Goal: Download file/media

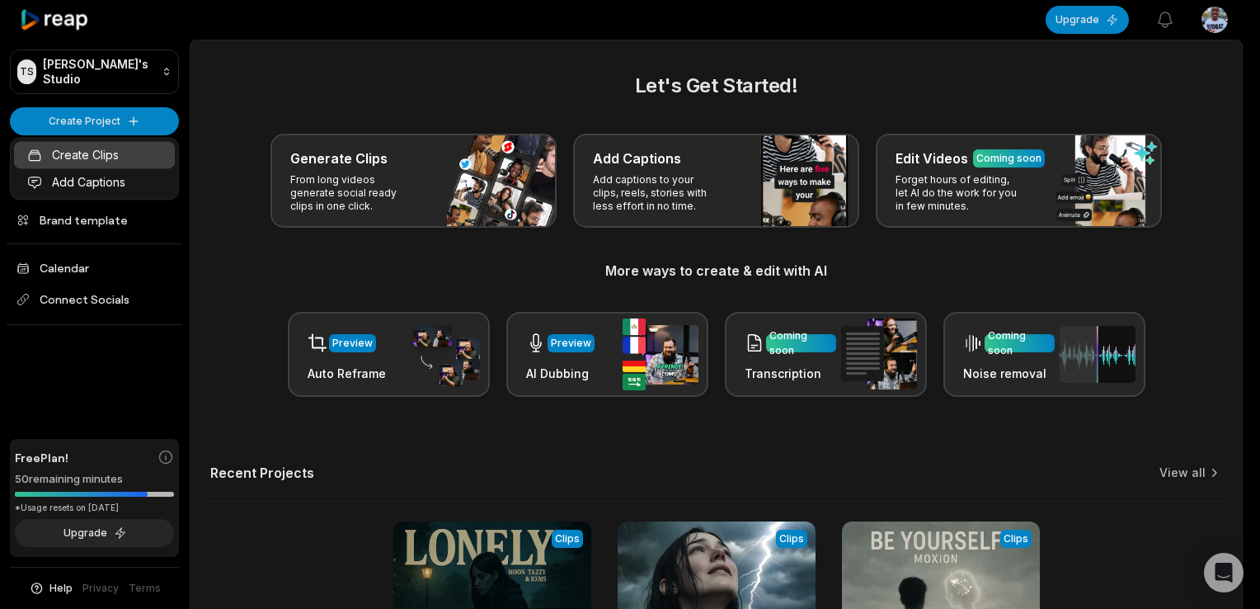
click at [99, 158] on link "Create Clips" at bounding box center [94, 154] width 161 height 27
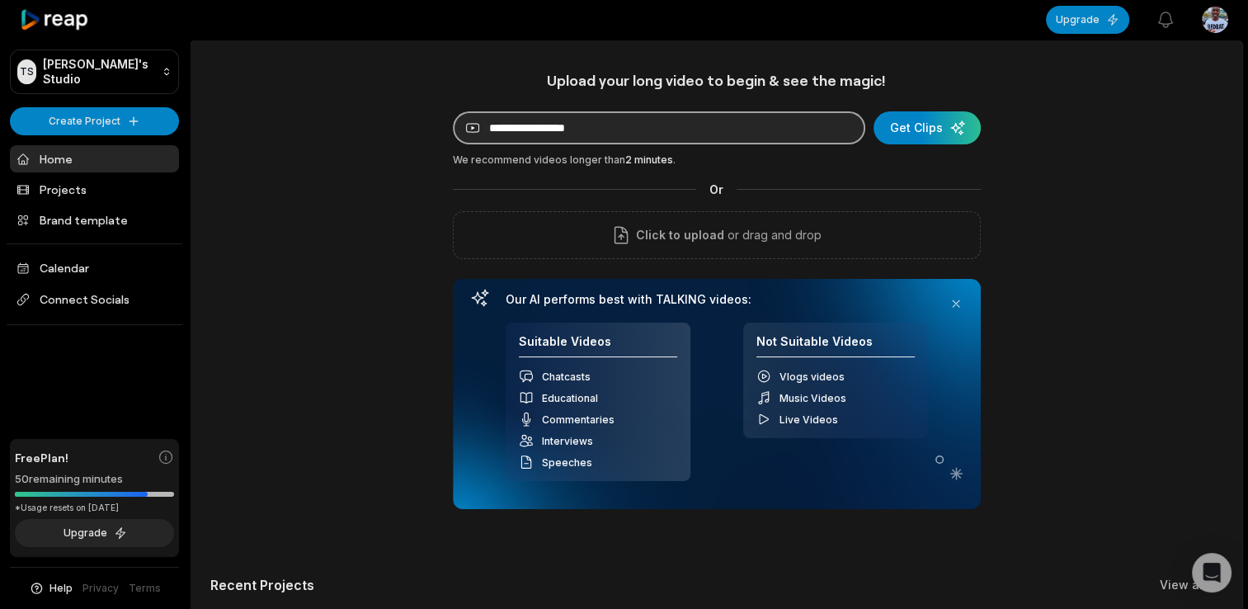
click at [566, 130] on input at bounding box center [659, 127] width 412 height 33
paste input "**********"
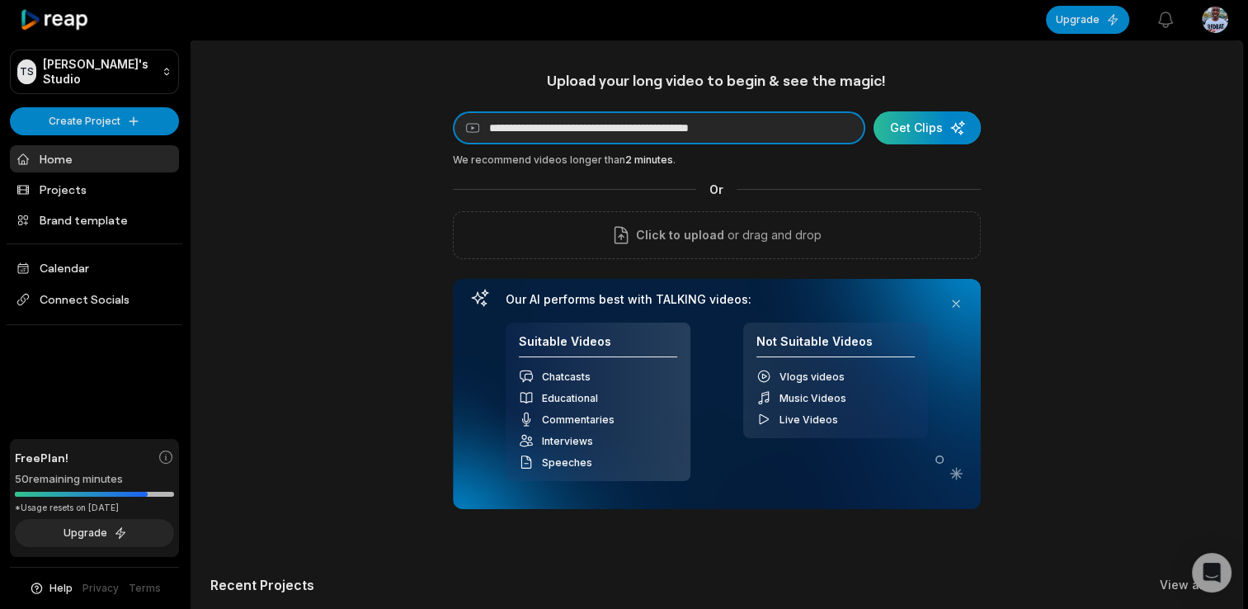
type input "**********"
click at [920, 130] on div "submit" at bounding box center [926, 127] width 107 height 33
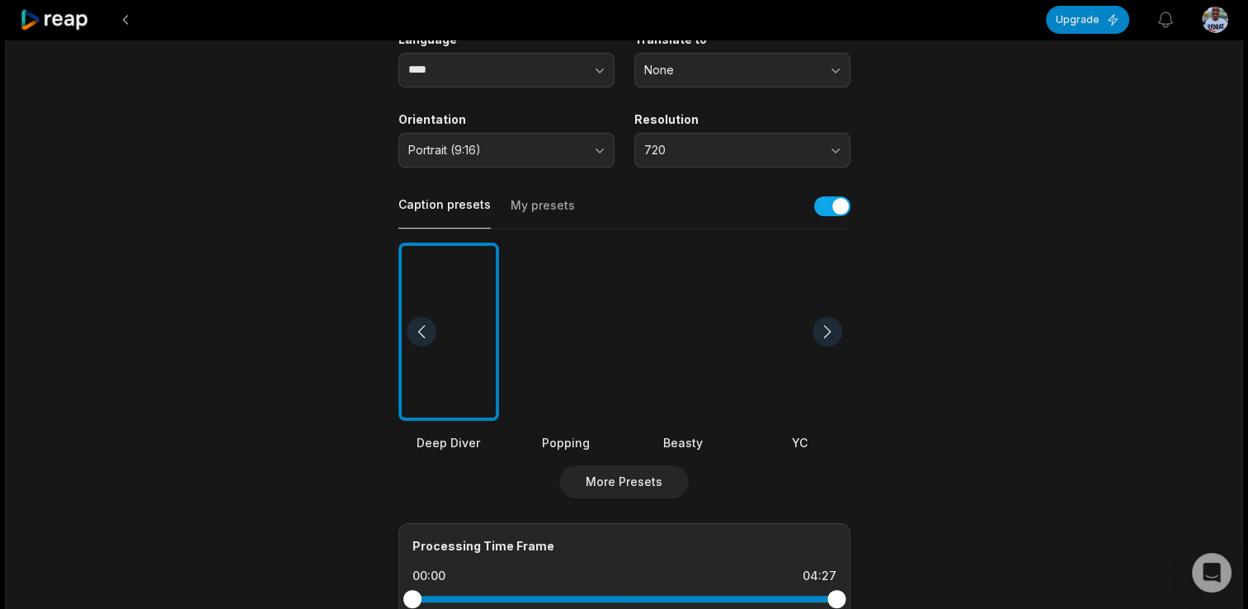
scroll to position [247, 0]
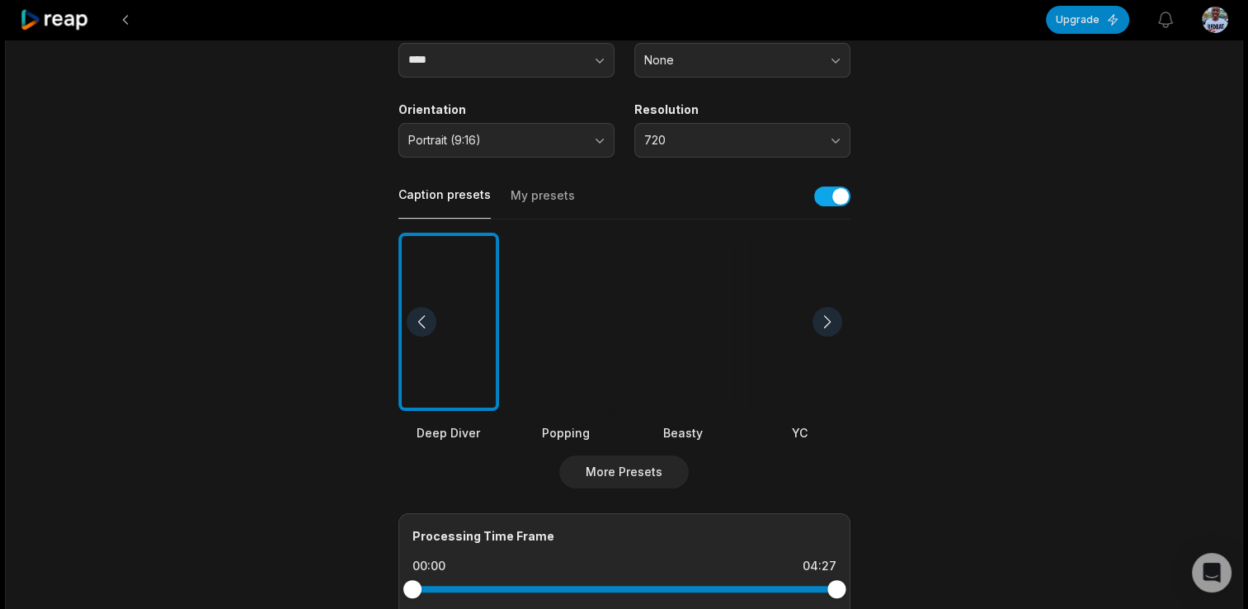
click at [685, 355] on div at bounding box center [683, 322] width 101 height 179
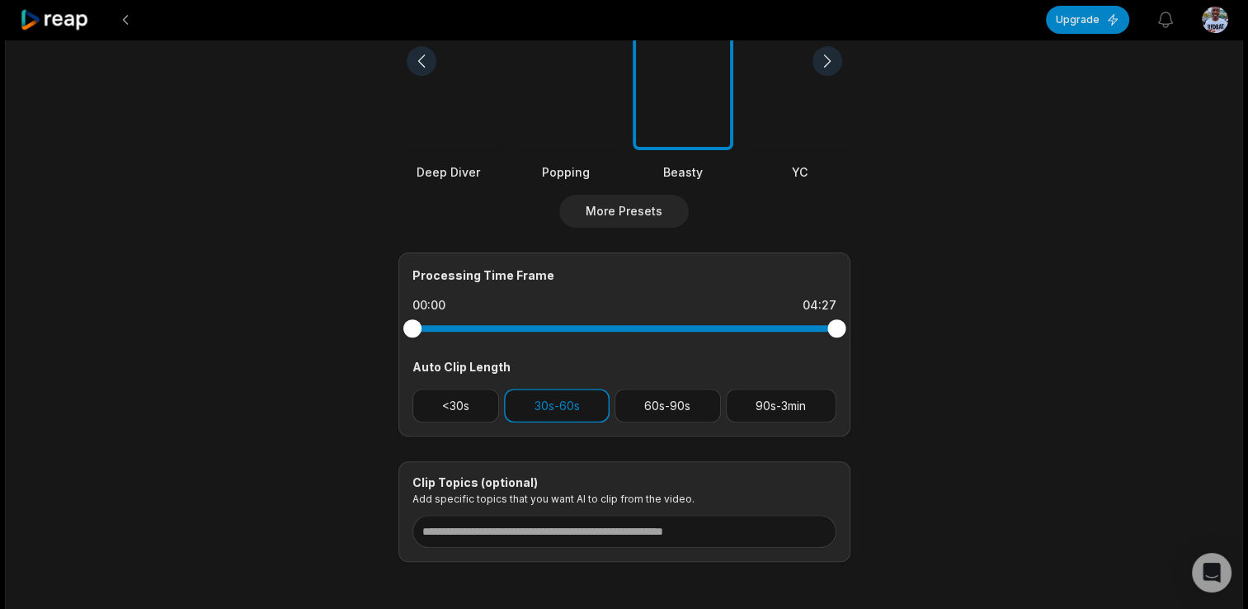
scroll to position [577, 0]
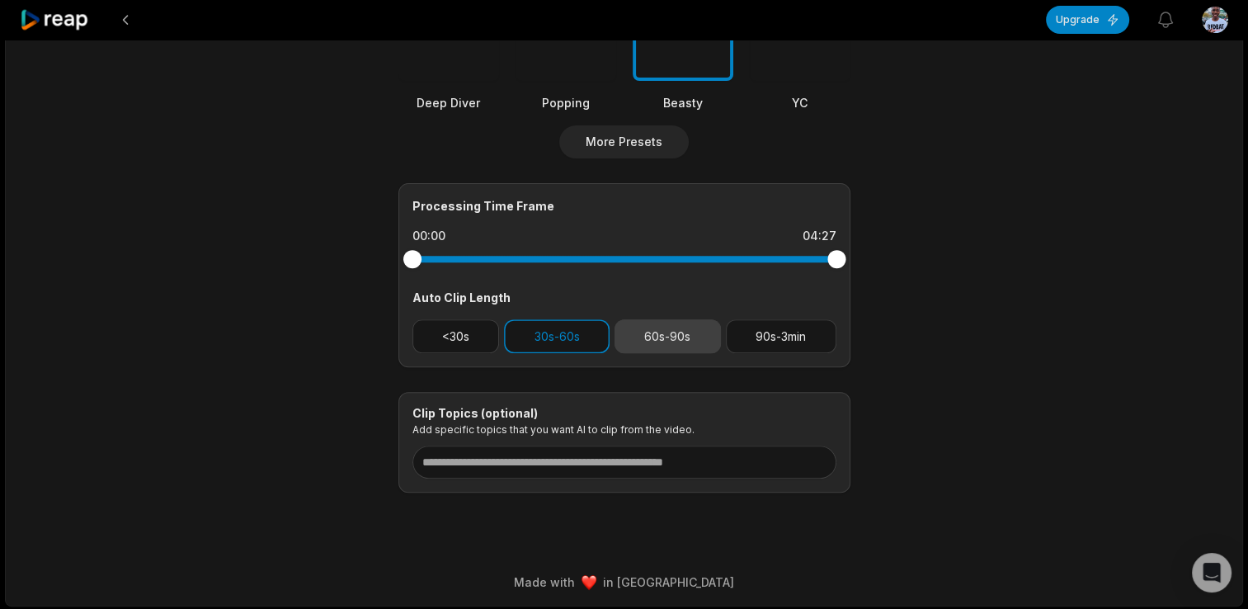
click at [666, 329] on button "60s-90s" at bounding box center [667, 336] width 106 height 34
click at [572, 336] on button "30s-60s" at bounding box center [557, 336] width 106 height 34
click at [663, 331] on button "60s-90s" at bounding box center [667, 336] width 106 height 34
click at [675, 339] on button "60s-90s" at bounding box center [667, 336] width 106 height 34
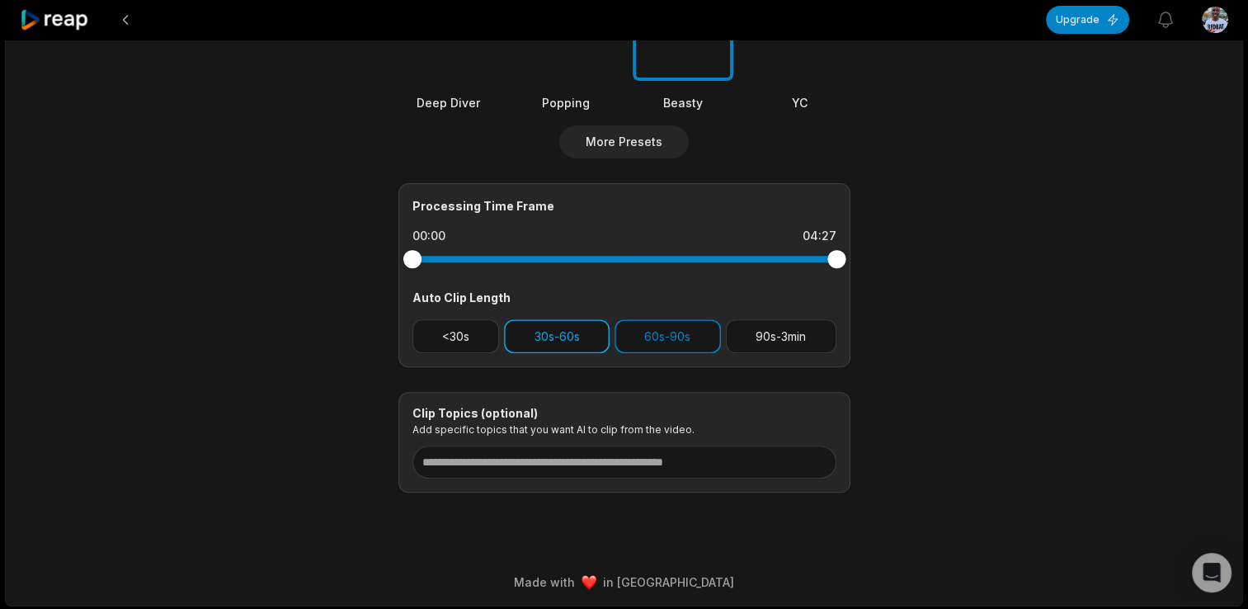
click at [567, 332] on button "30s-60s" at bounding box center [557, 336] width 106 height 34
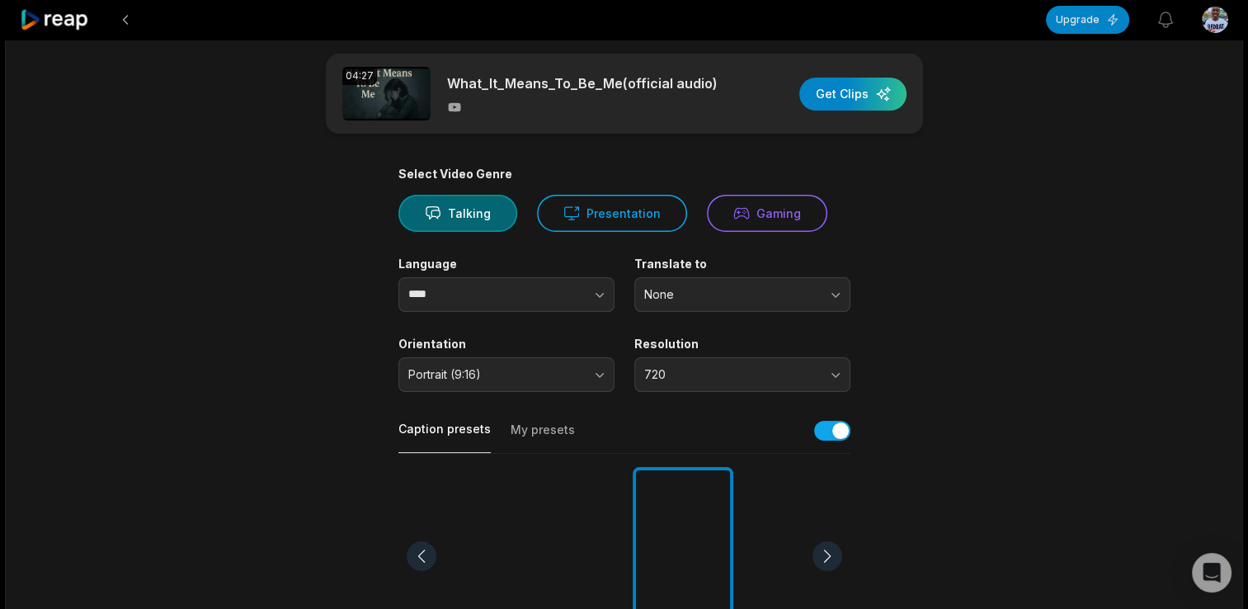
scroll to position [0, 0]
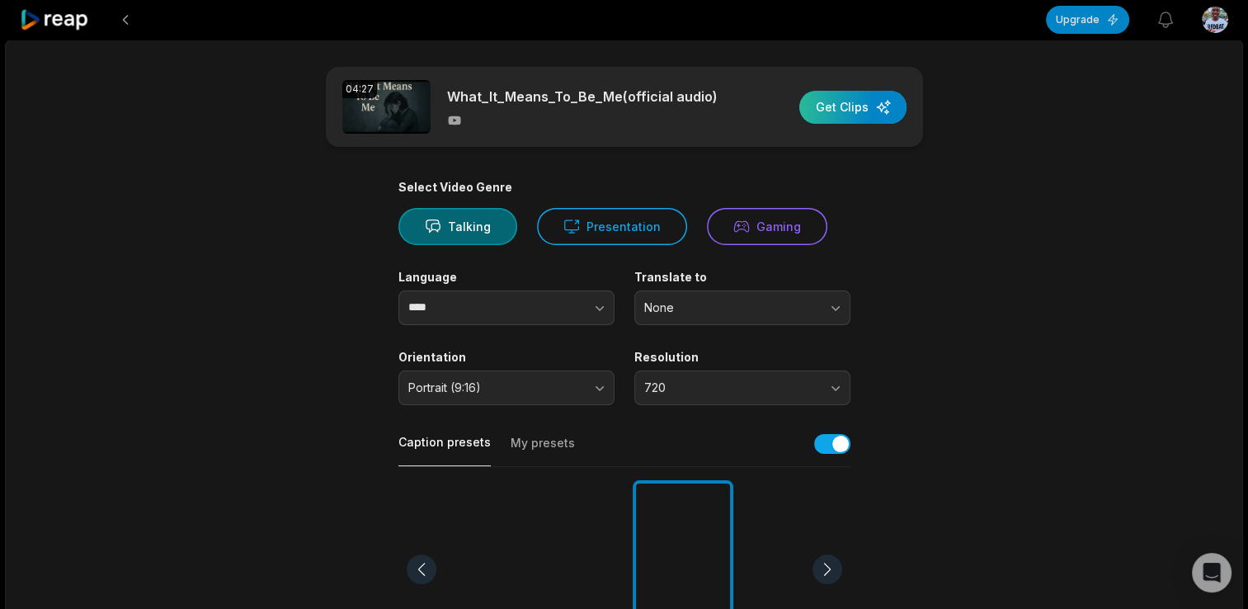
click at [847, 107] on div "button" at bounding box center [852, 107] width 107 height 33
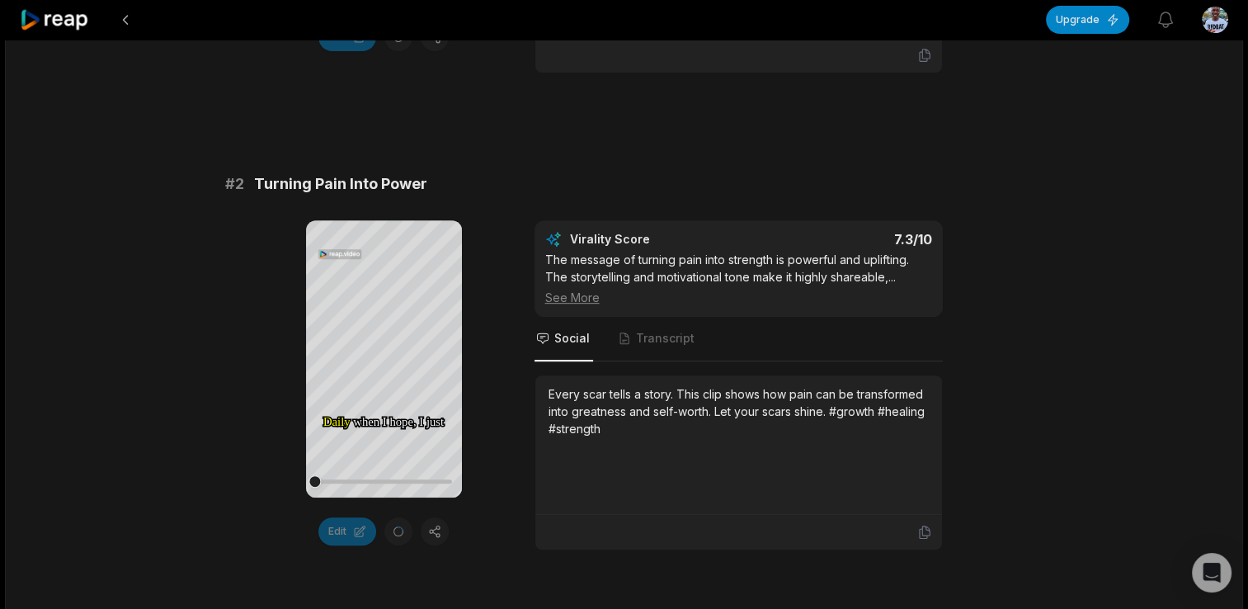
scroll to position [650, 0]
click at [379, 357] on icon at bounding box center [383, 358] width 12 height 14
click at [379, 357] on icon at bounding box center [384, 358] width 20 height 20
drag, startPoint x: 322, startPoint y: 478, endPoint x: 304, endPoint y: 478, distance: 19.0
click at [304, 478] on div "Your browser does not support mp4 format. Daily Daily when when I I hope, hope,…" at bounding box center [624, 386] width 798 height 330
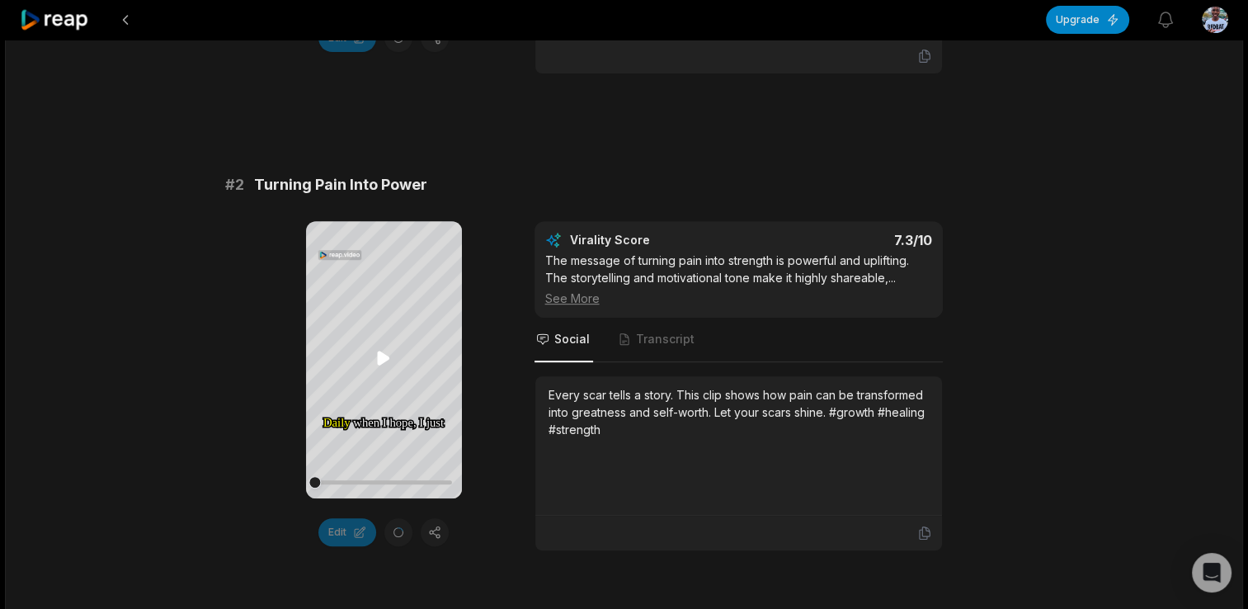
click at [384, 360] on icon at bounding box center [383, 358] width 12 height 14
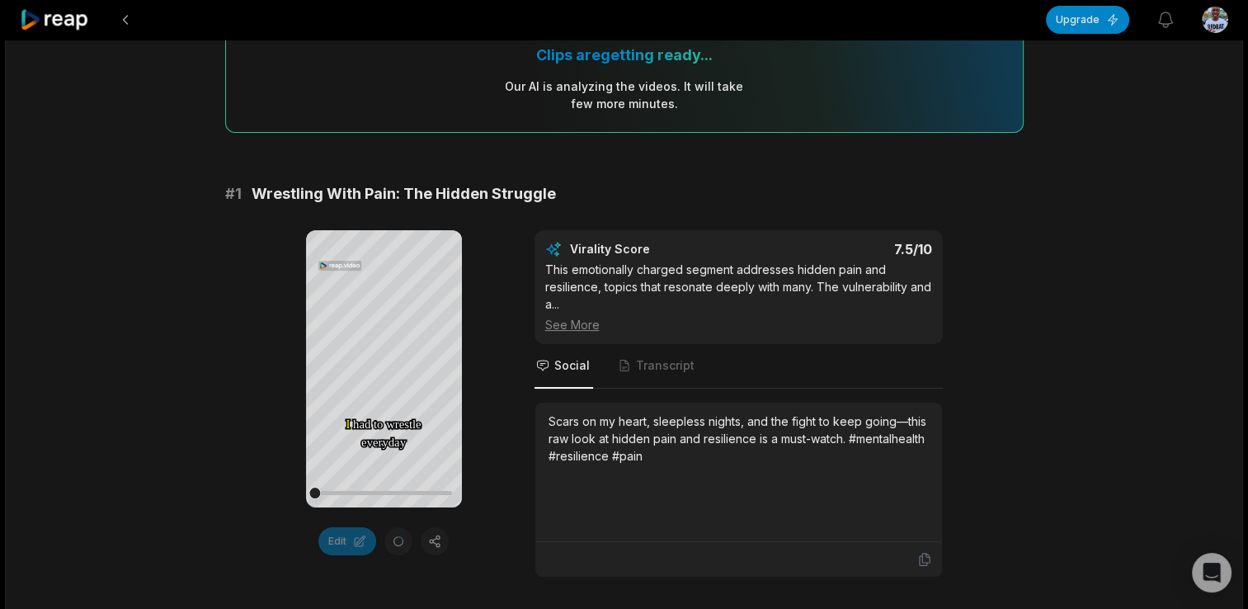
scroll to position [92, 0]
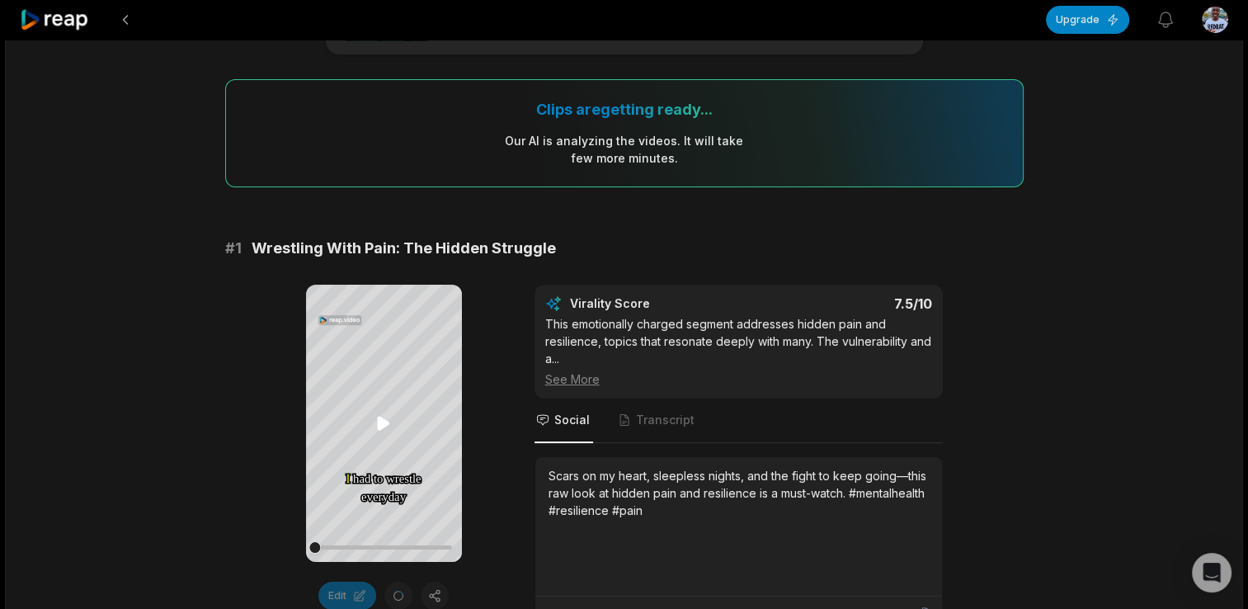
click at [380, 418] on icon at bounding box center [383, 423] width 12 height 14
click at [381, 418] on icon at bounding box center [384, 422] width 7 height 11
drag, startPoint x: 314, startPoint y: 545, endPoint x: 294, endPoint y: 546, distance: 20.6
click at [294, 546] on div "Your browser does not support mp4 format. I I had had to to wrestle wrestle eve…" at bounding box center [624, 458] width 798 height 347
click at [383, 417] on icon at bounding box center [384, 423] width 20 height 20
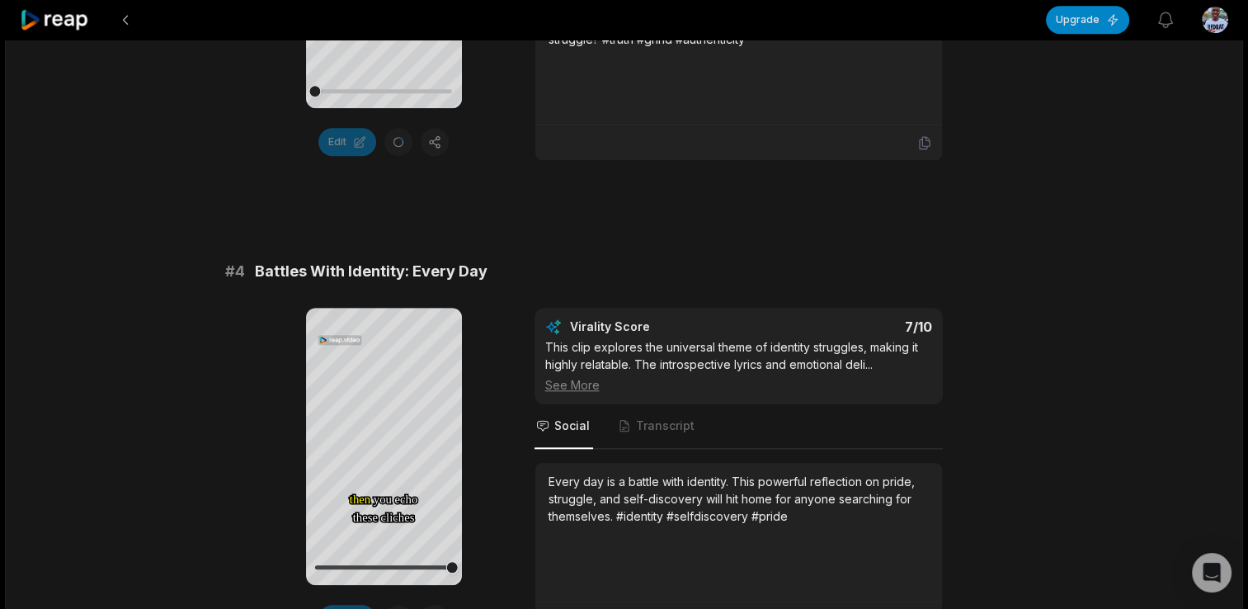
scroll to position [1724, 0]
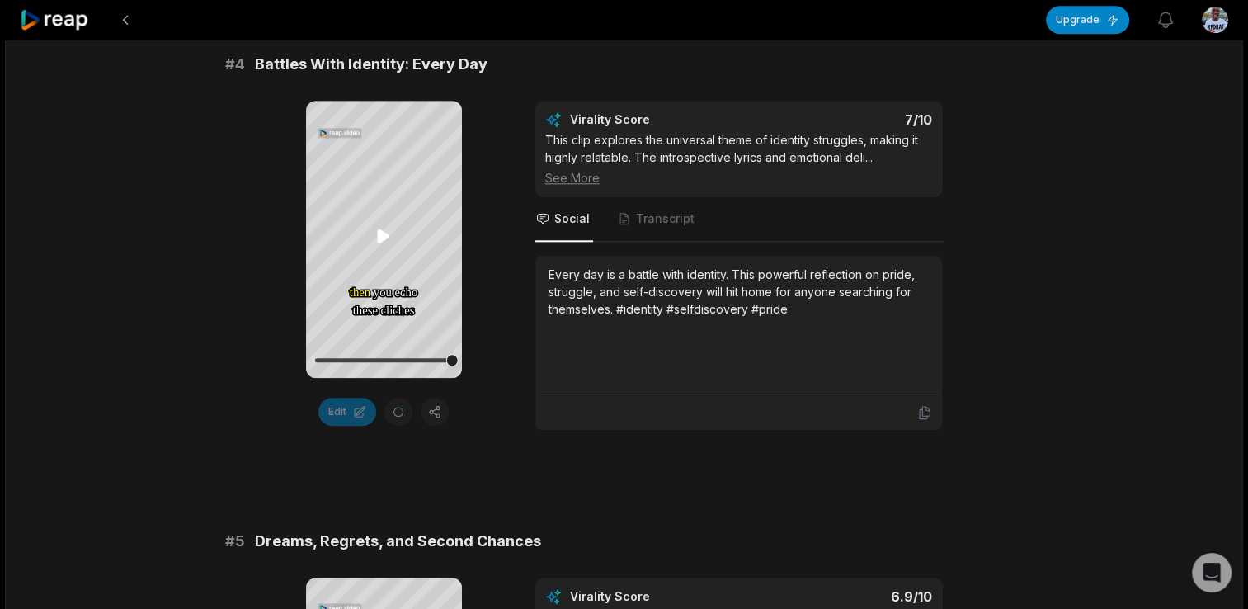
click at [384, 229] on icon at bounding box center [384, 236] width 20 height 20
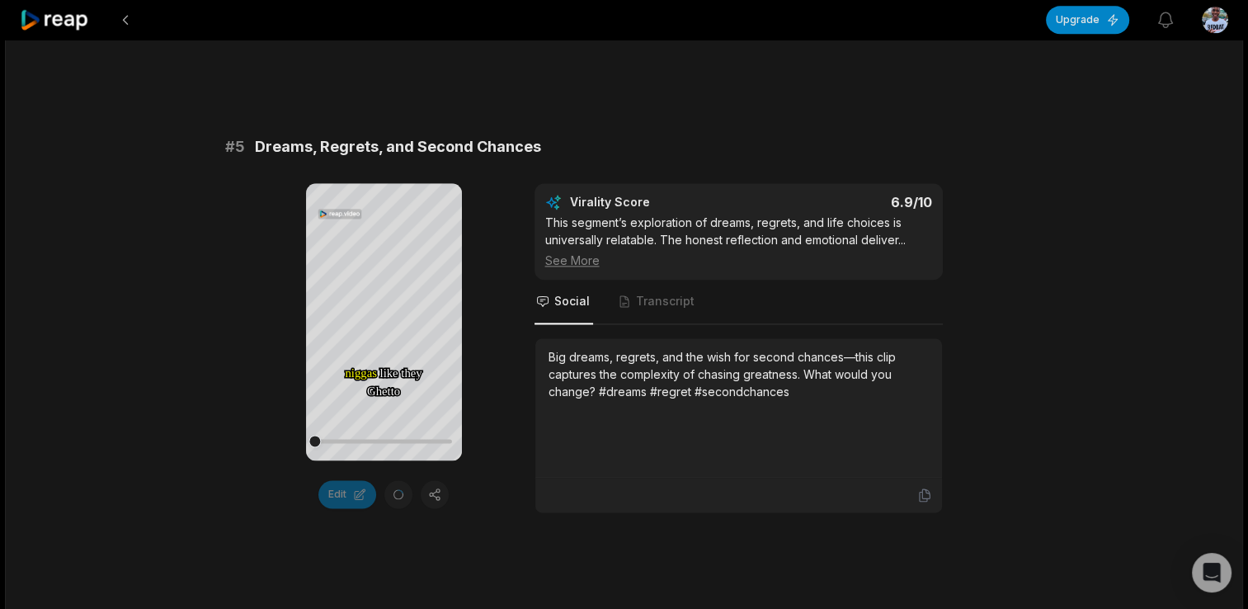
scroll to position [2134, 0]
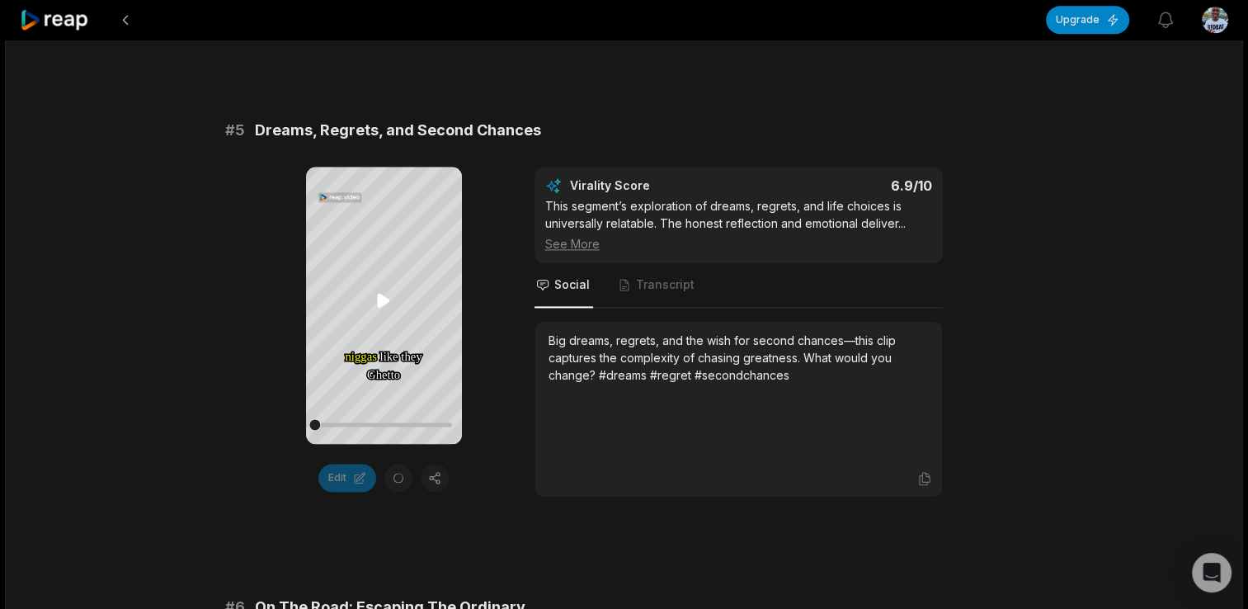
click at [381, 296] on icon at bounding box center [383, 301] width 12 height 14
click at [381, 296] on icon at bounding box center [384, 300] width 7 height 11
drag, startPoint x: 316, startPoint y: 423, endPoint x: 271, endPoint y: 430, distance: 45.0
click at [271, 430] on div "Your browser does not support mp4 format. niggas niggas like like they they Ghe…" at bounding box center [624, 332] width 798 height 330
click at [381, 302] on icon at bounding box center [383, 301] width 12 height 14
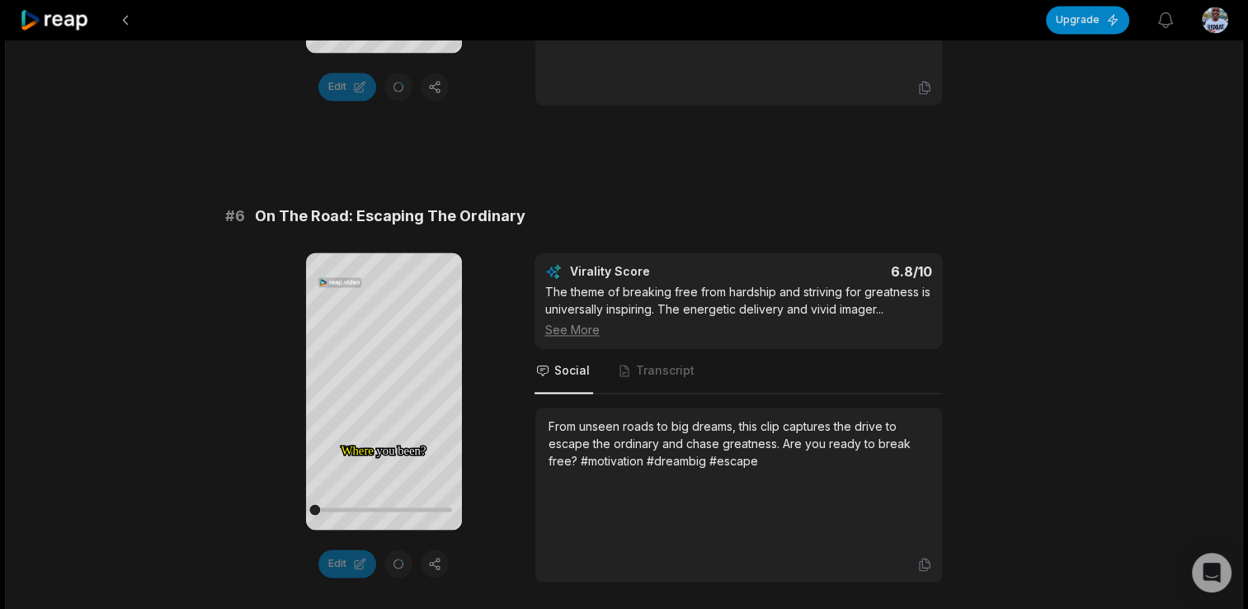
scroll to position [2527, 0]
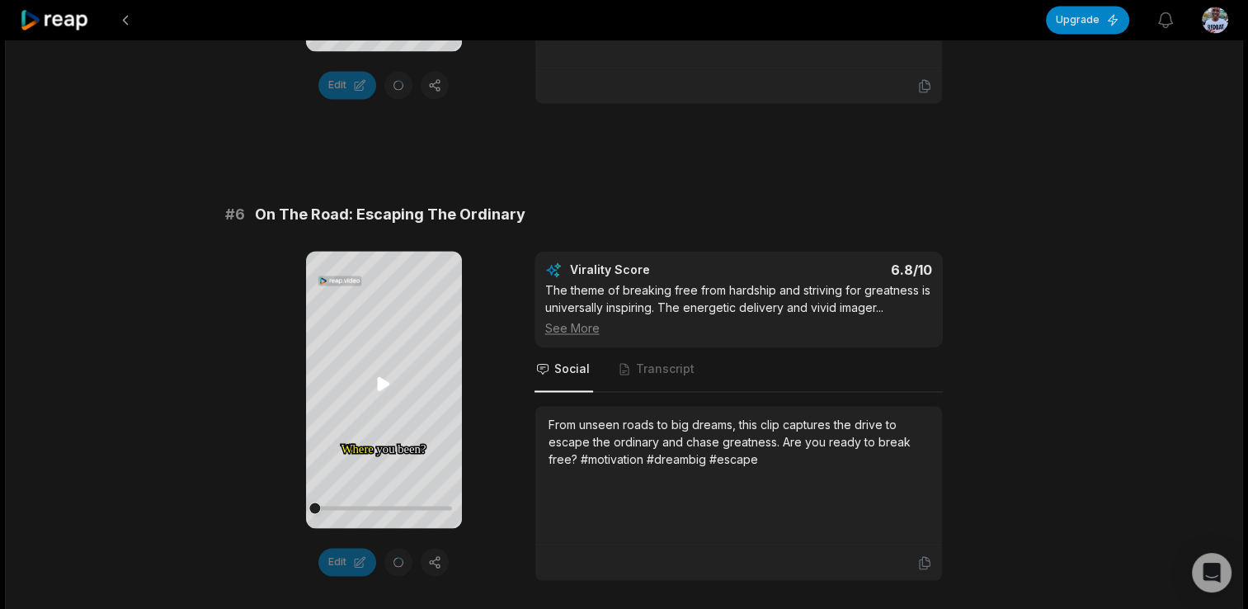
click at [376, 388] on icon at bounding box center [384, 384] width 20 height 20
drag, startPoint x: 309, startPoint y: 504, endPoint x: 273, endPoint y: 510, distance: 36.7
click at [273, 510] on div "Your browser does not support mp4 format. Where Where you you been? been? On On…" at bounding box center [624, 416] width 798 height 330
click at [379, 376] on icon at bounding box center [383, 383] width 12 height 14
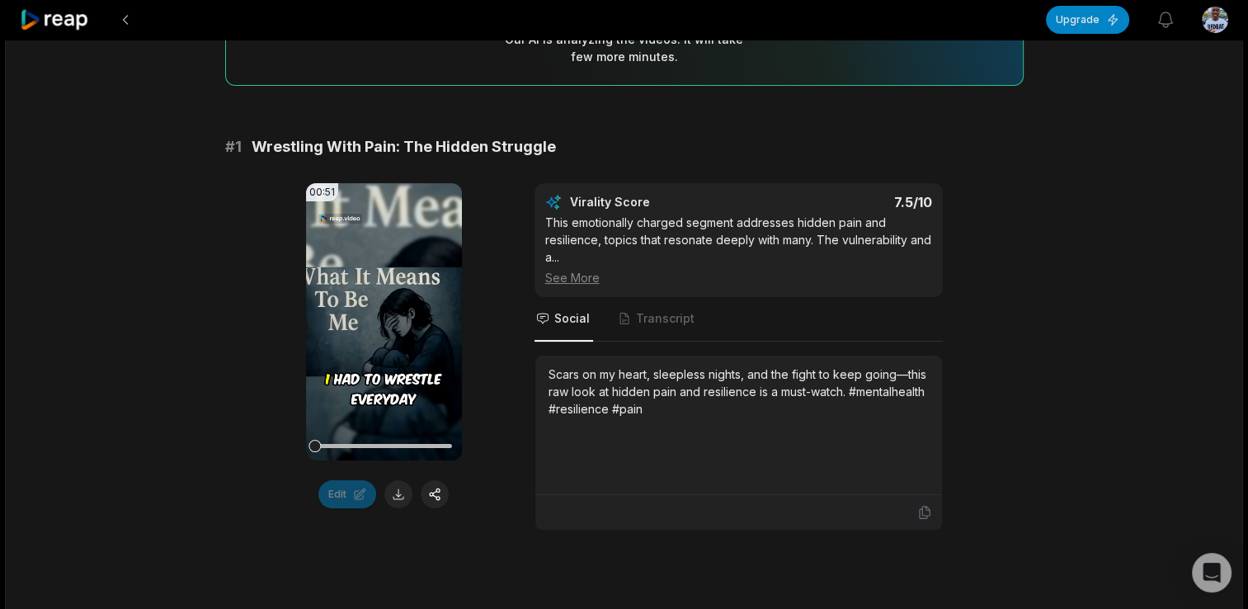
scroll to position [193, 0]
click at [397, 500] on button at bounding box center [398, 495] width 28 height 28
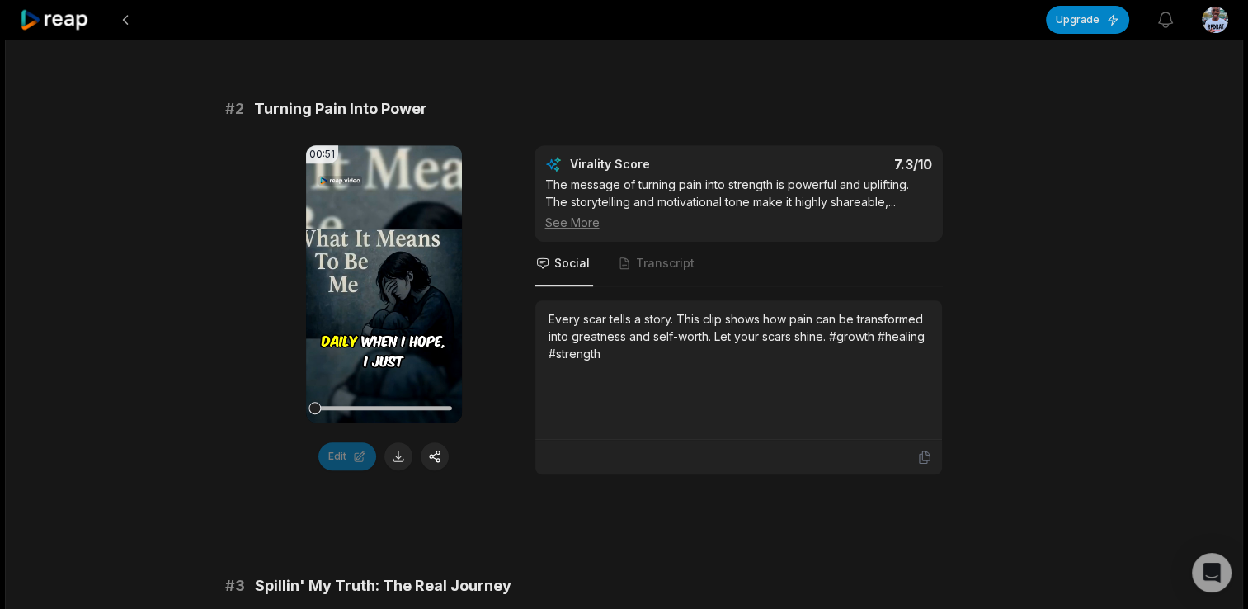
scroll to position [738, 0]
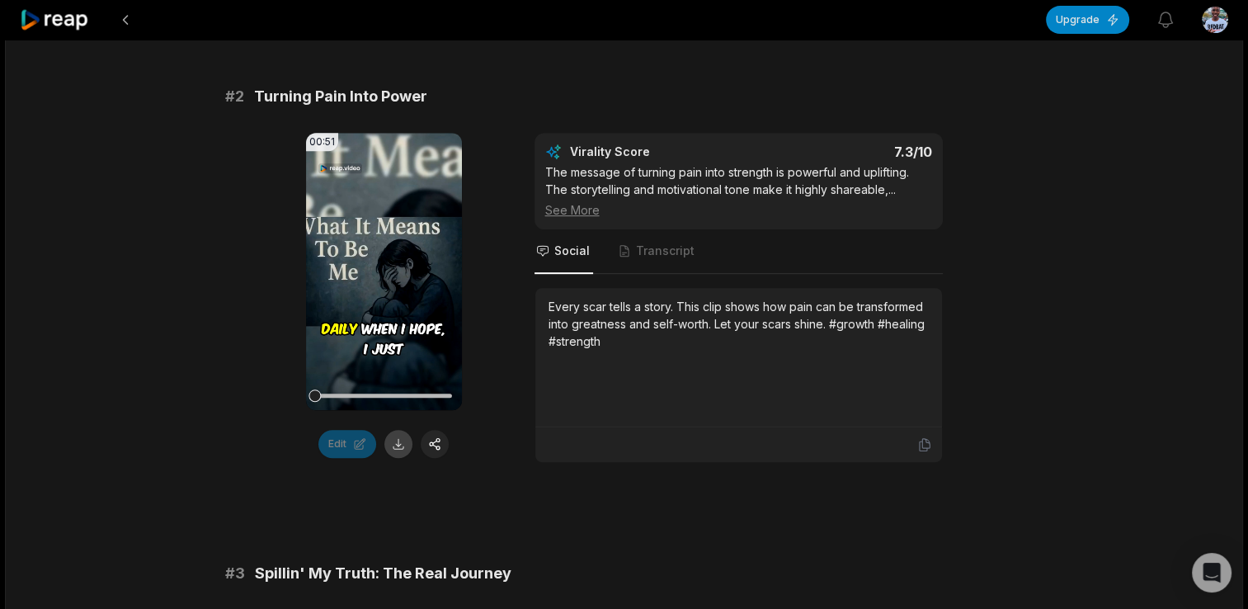
click at [396, 442] on button at bounding box center [398, 444] width 28 height 28
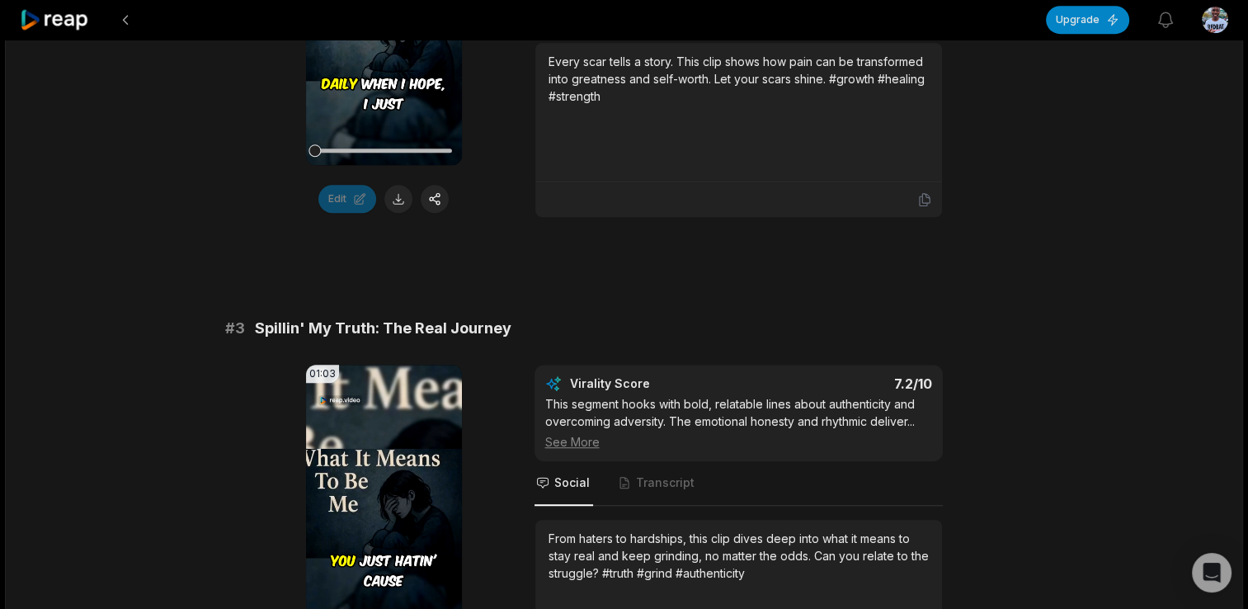
scroll to position [1214, 0]
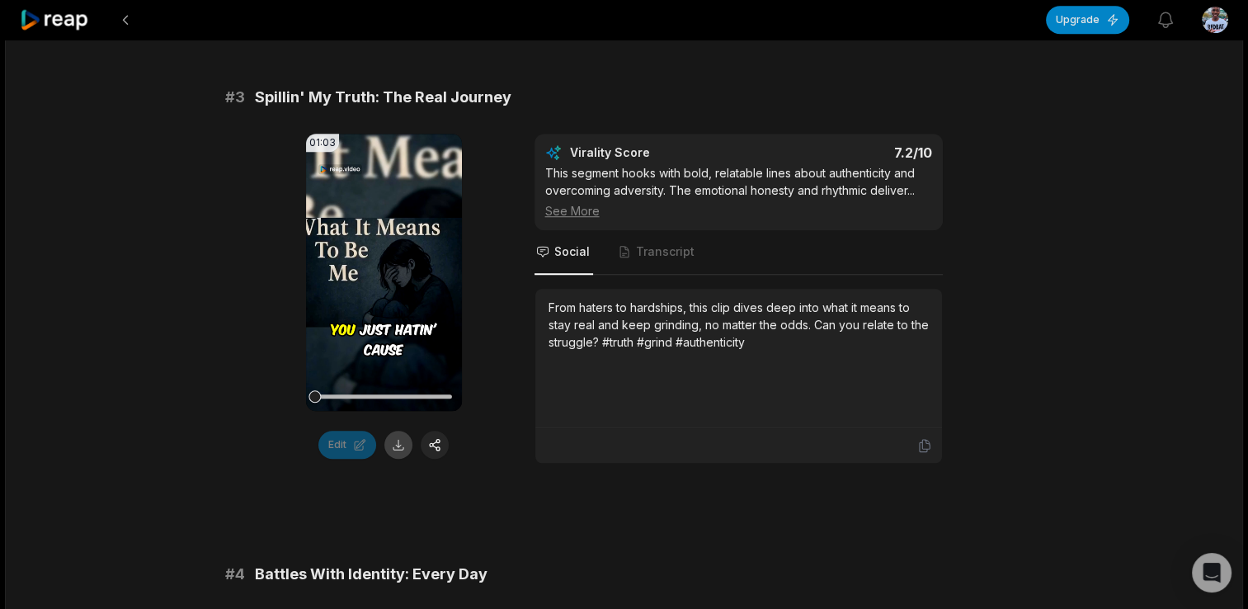
click at [397, 445] on button at bounding box center [398, 445] width 28 height 28
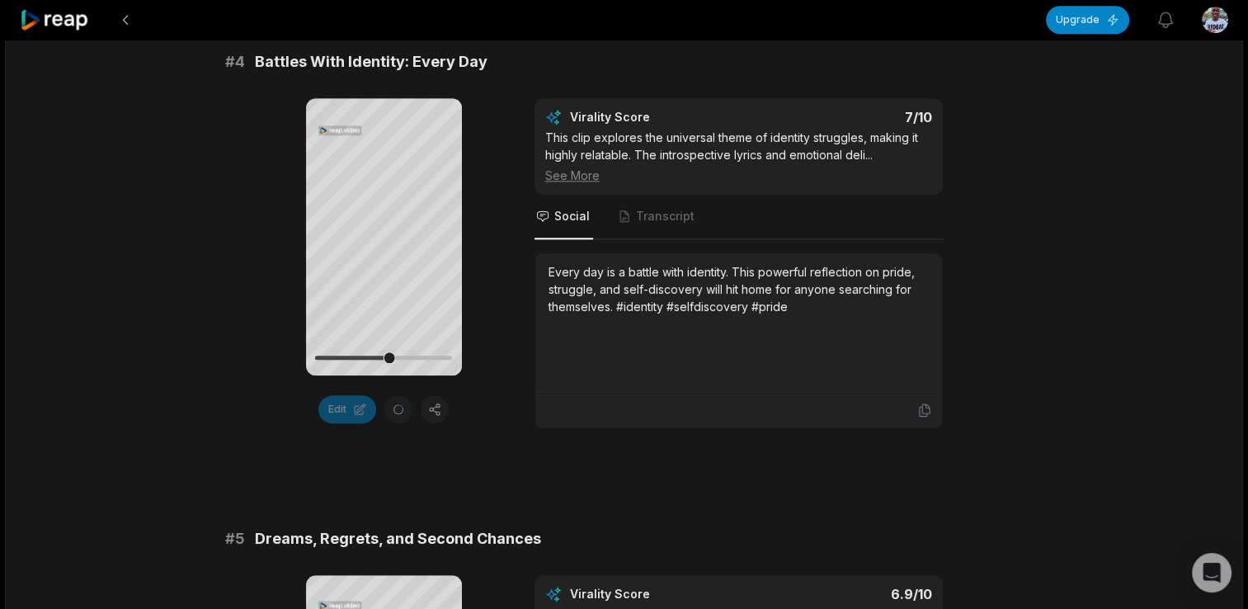
scroll to position [1723, 0]
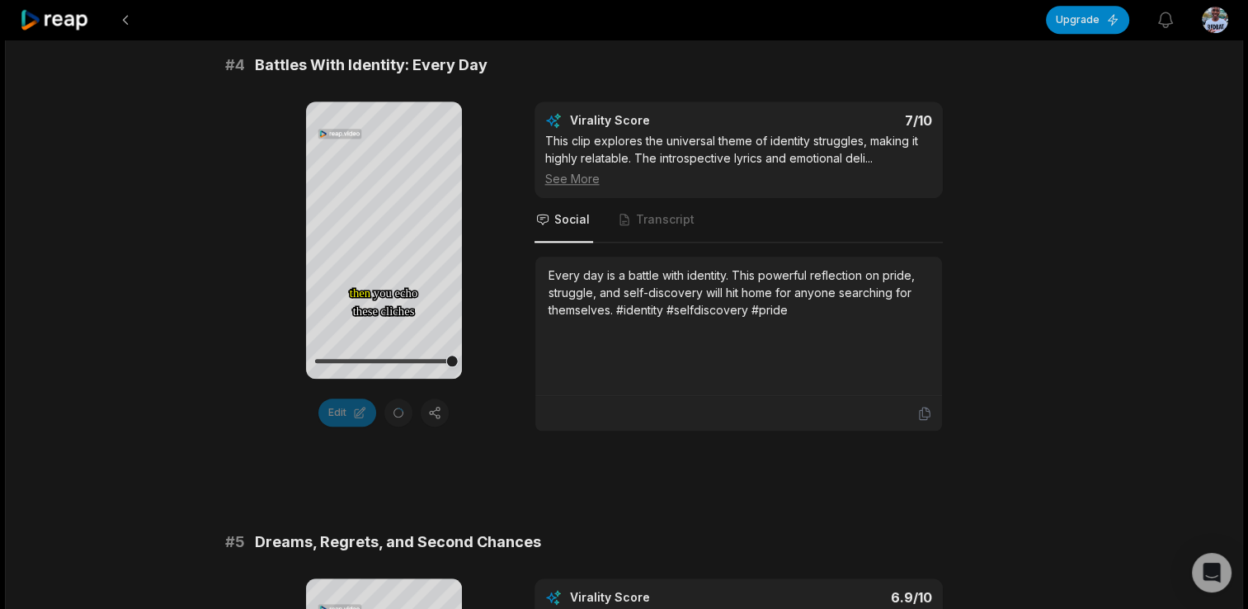
drag, startPoint x: 386, startPoint y: 357, endPoint x: 254, endPoint y: 358, distance: 132.0
click at [254, 358] on div "Your browser does not support mp4 format. then then you you echo echo these the…" at bounding box center [624, 266] width 798 height 330
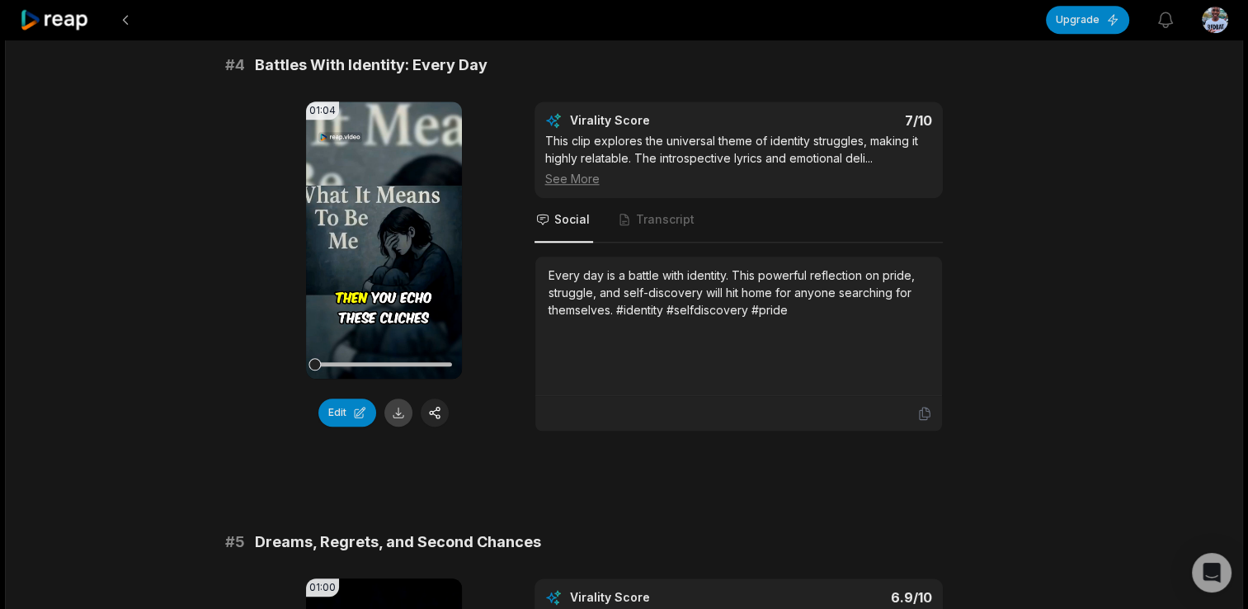
click at [393, 412] on button at bounding box center [398, 412] width 28 height 28
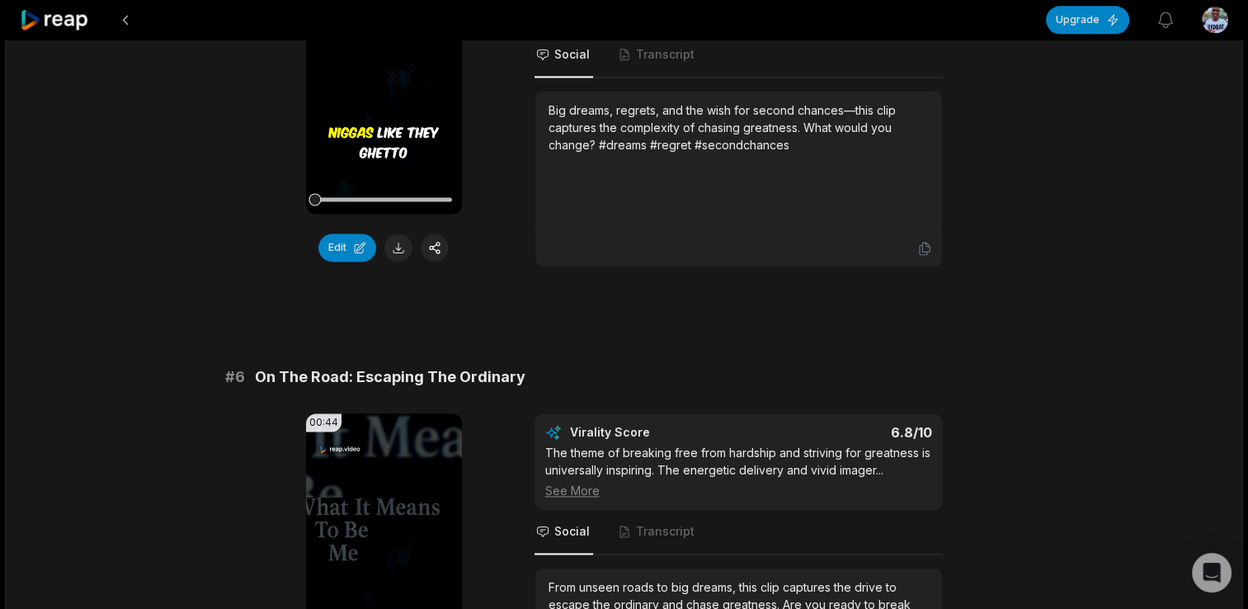
scroll to position [2252, 0]
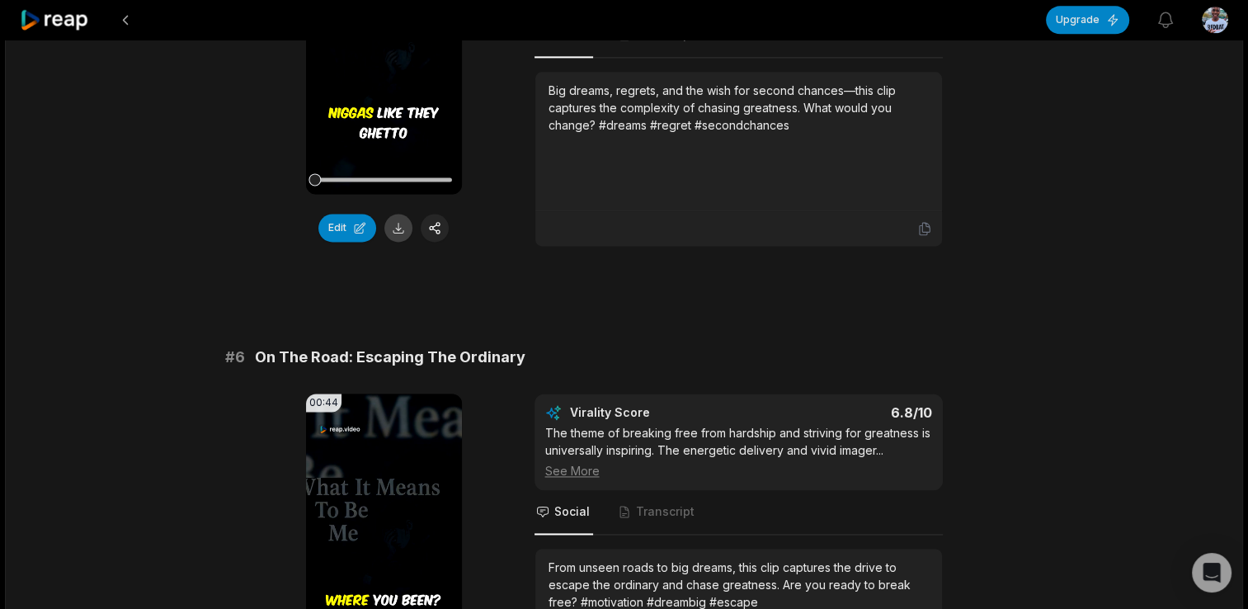
click at [405, 230] on button at bounding box center [398, 228] width 28 height 28
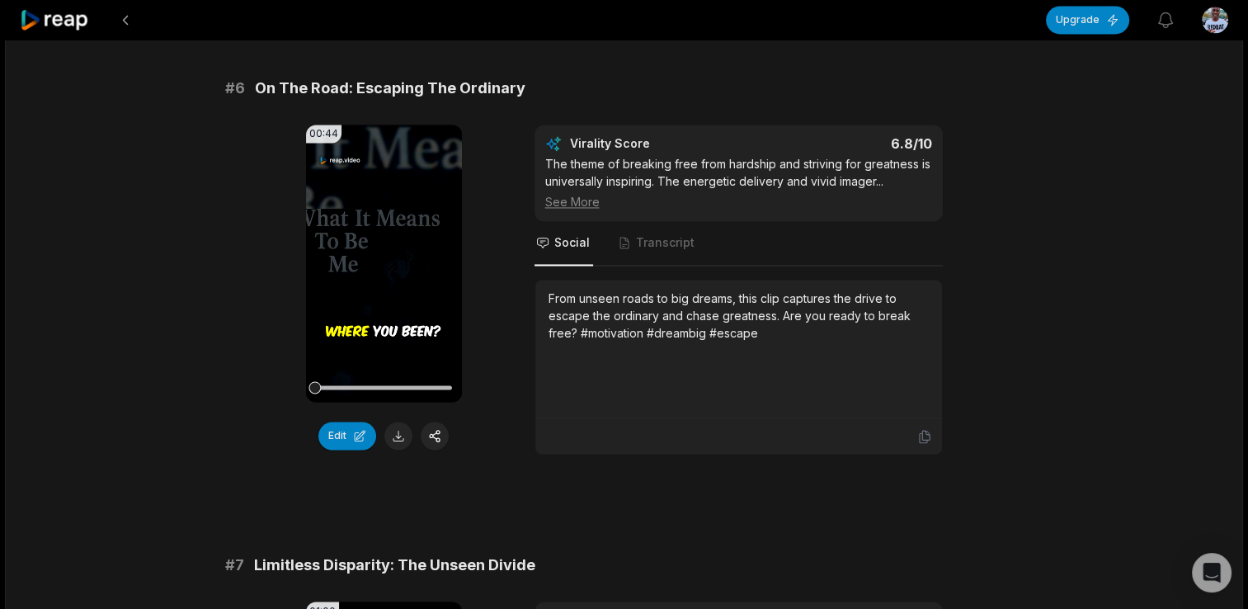
scroll to position [2546, 0]
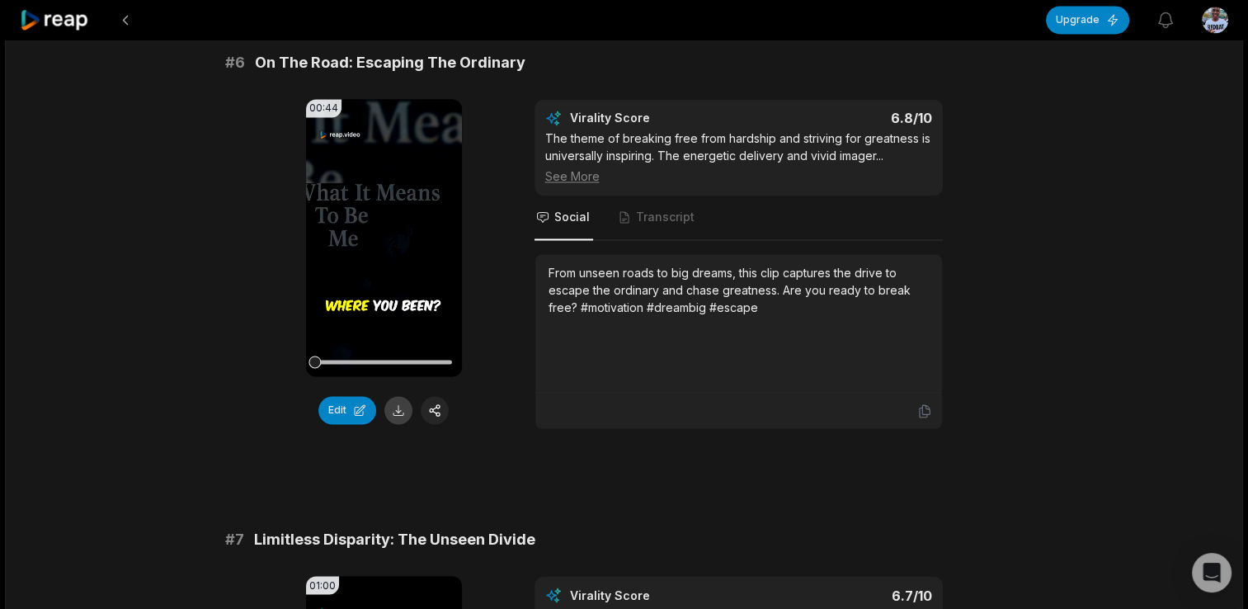
click at [396, 403] on button at bounding box center [398, 410] width 28 height 28
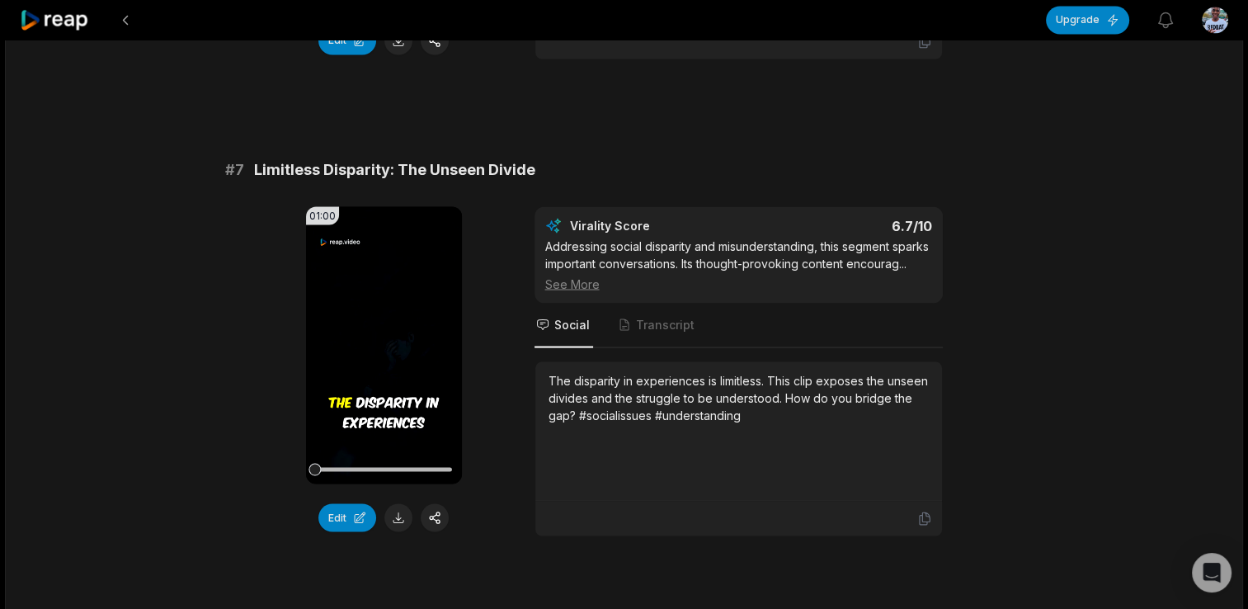
scroll to position [2965, 0]
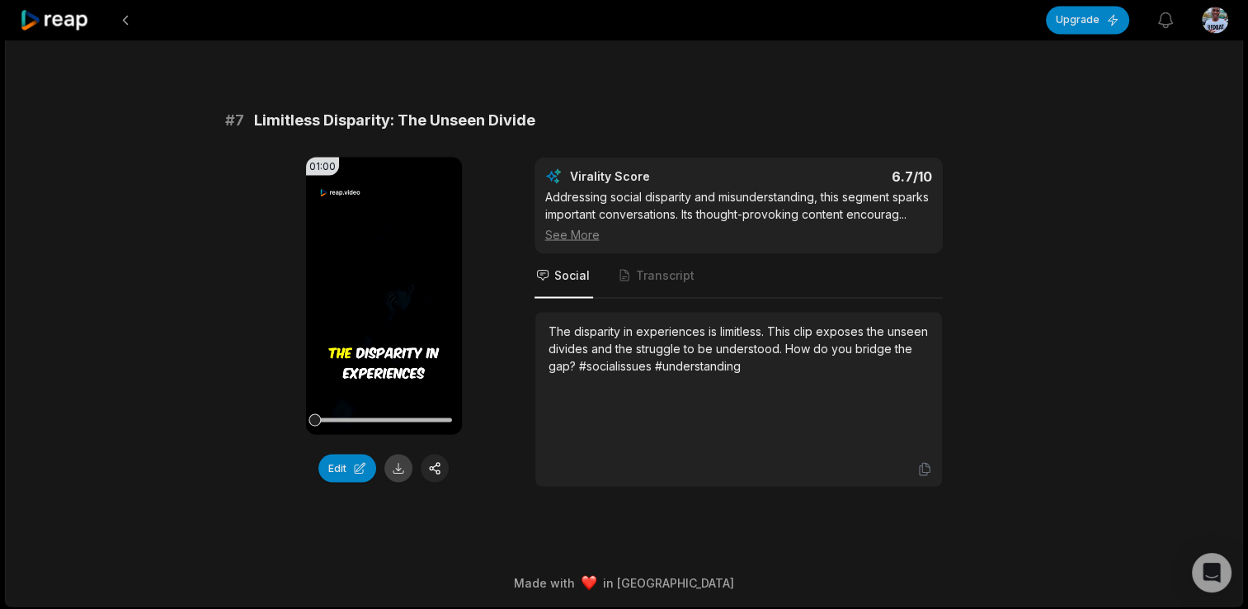
click at [389, 465] on button at bounding box center [398, 468] width 28 height 28
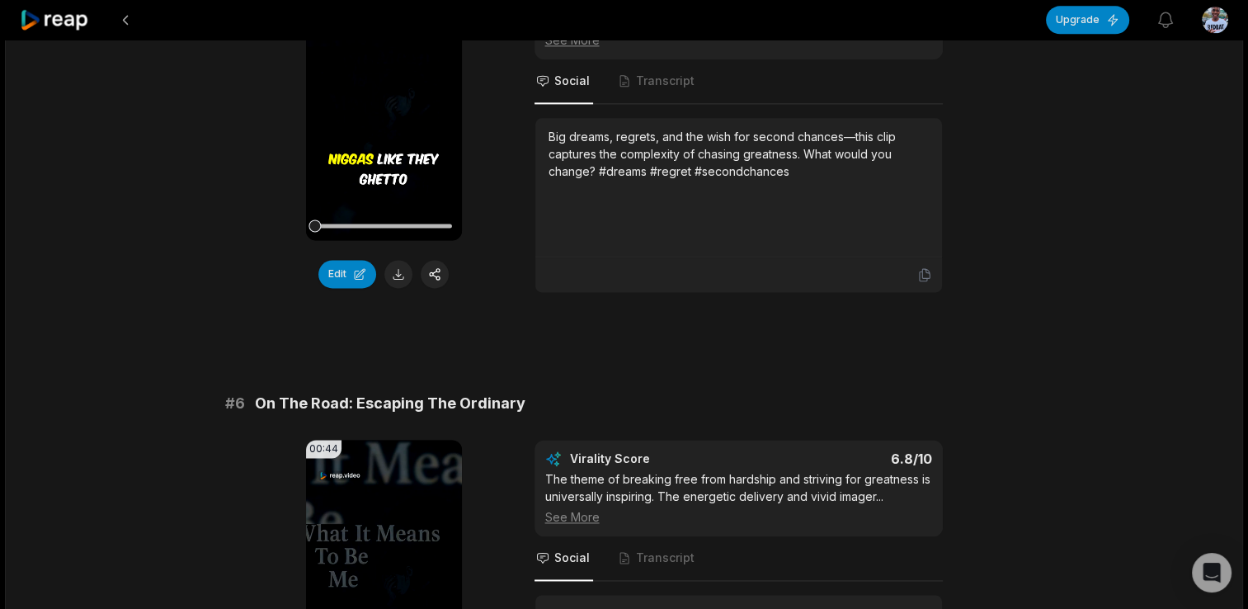
scroll to position [2205, 0]
